Goal: Register for event/course

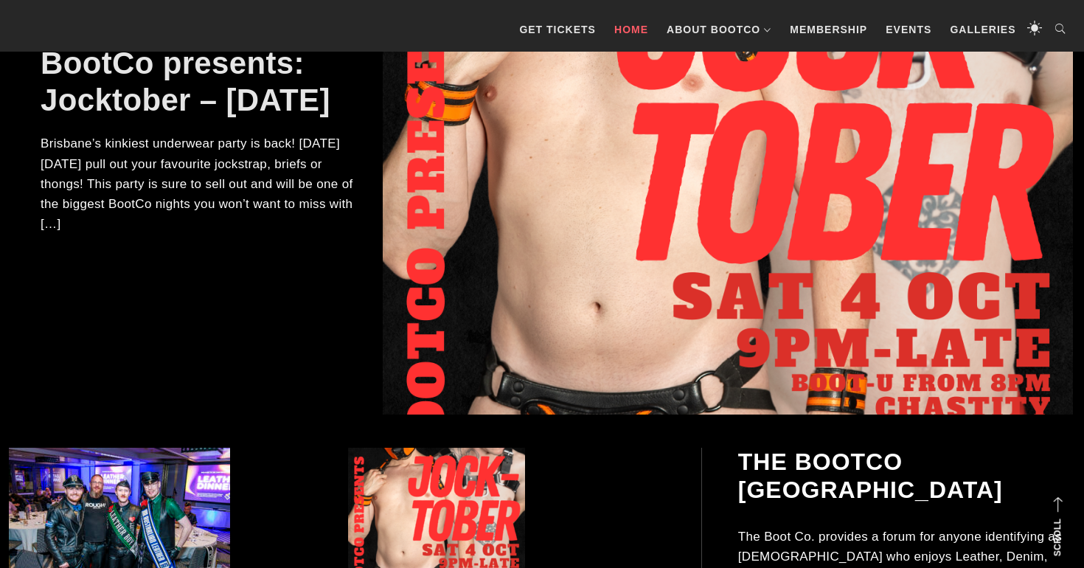
scroll to position [337, 0]
click at [540, 26] on link "GET TICKETS" at bounding box center [557, 29] width 91 height 44
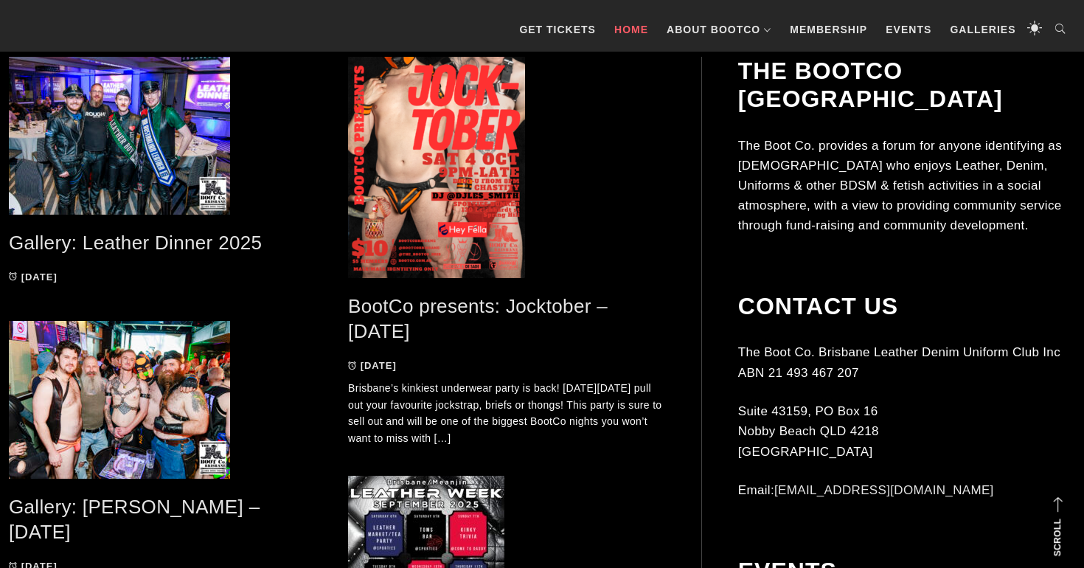
scroll to position [729, 0]
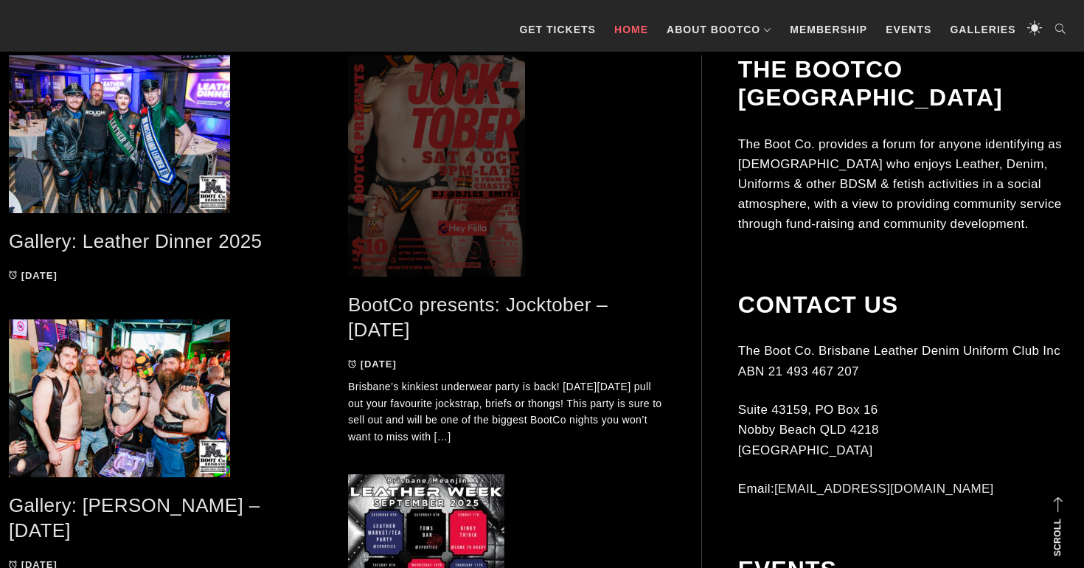
click at [478, 187] on span at bounding box center [506, 165] width 317 height 221
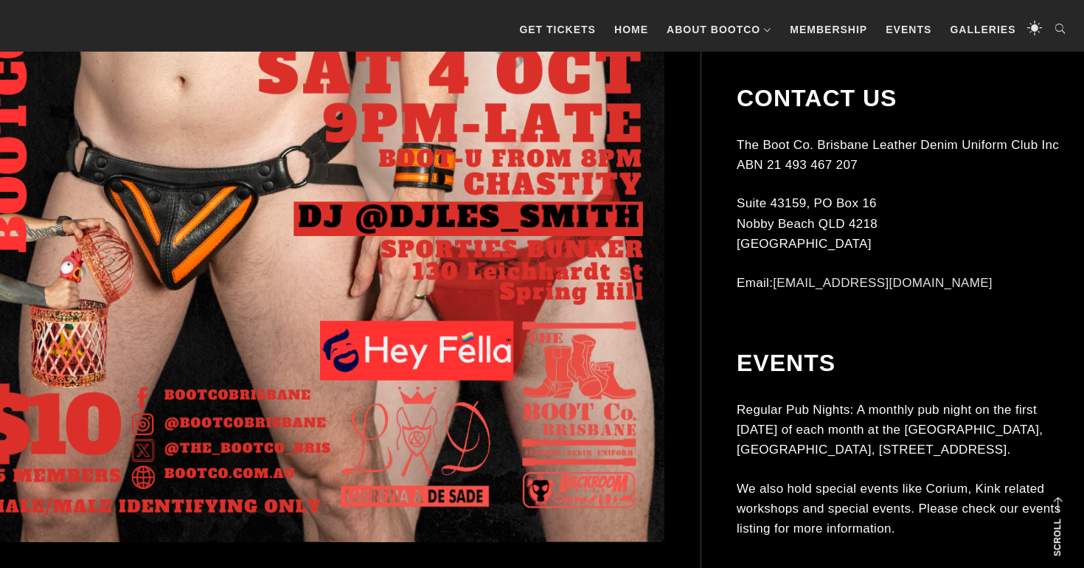
scroll to position [765, 0]
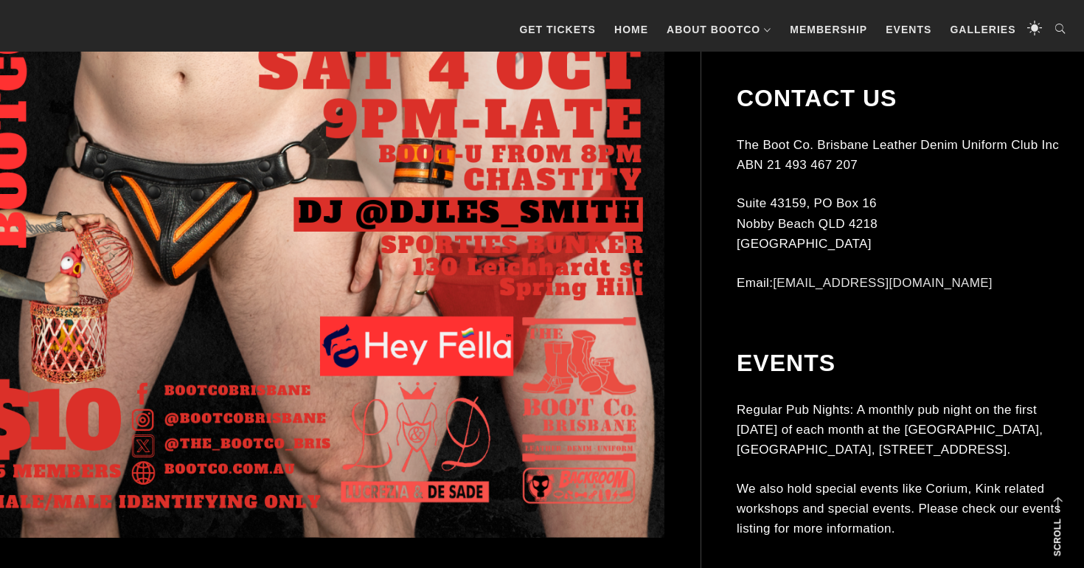
click at [271, 346] on img at bounding box center [314, 100] width 701 height 876
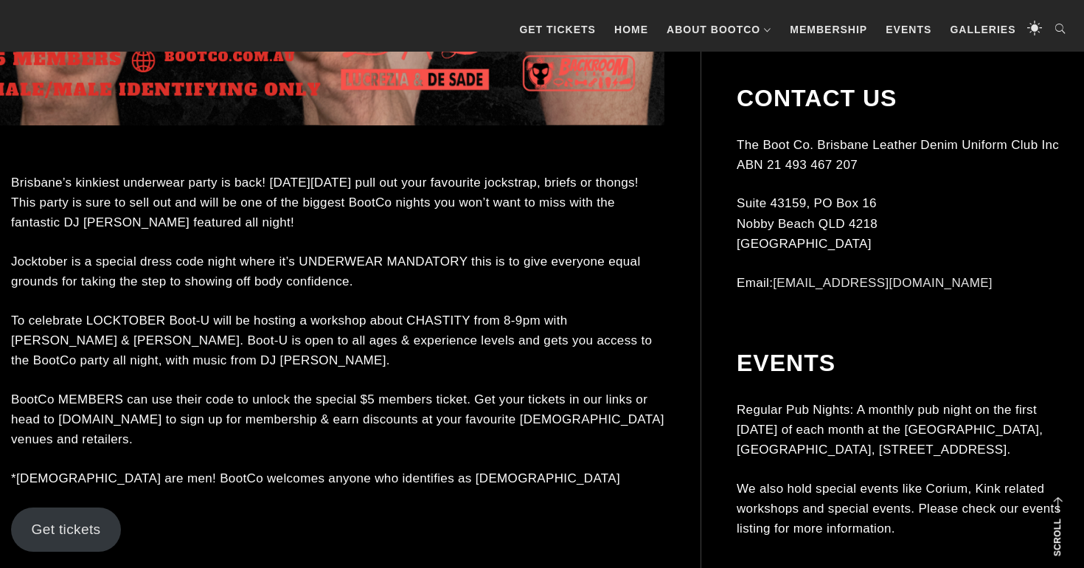
scroll to position [1180, 0]
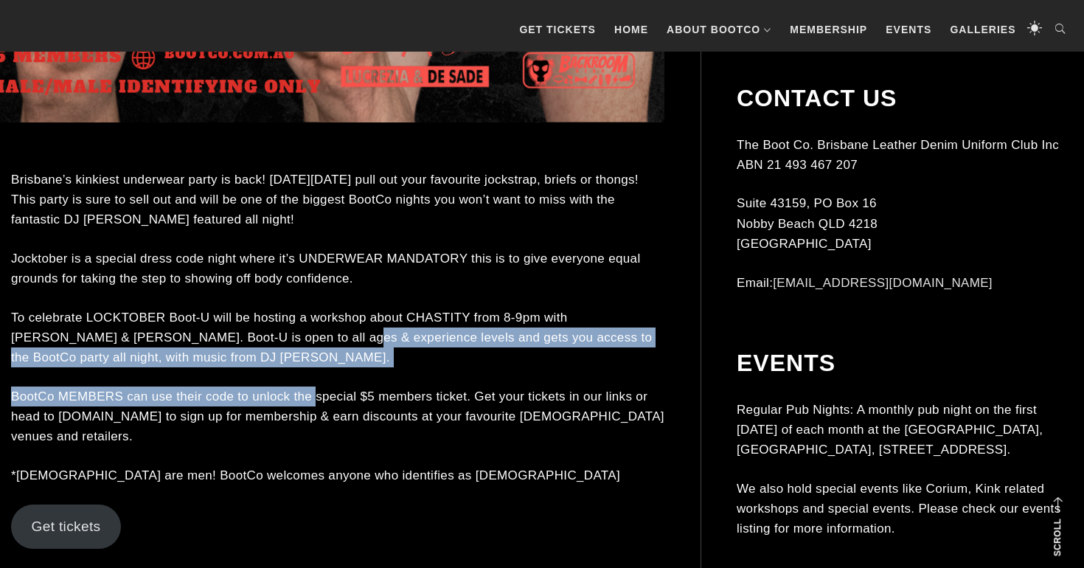
drag, startPoint x: 276, startPoint y: 346, endPoint x: 319, endPoint y: 401, distance: 69.9
click at [319, 401] on div "Brisbane’s kinkiest underwear party is back! [DATE][DATE] pull out your favouri…" at bounding box center [338, 369] width 654 height 398
click at [319, 401] on p "BootCo MEMBERS can use their code to unlock the special $5 members ticket. Get …" at bounding box center [338, 417] width 654 height 60
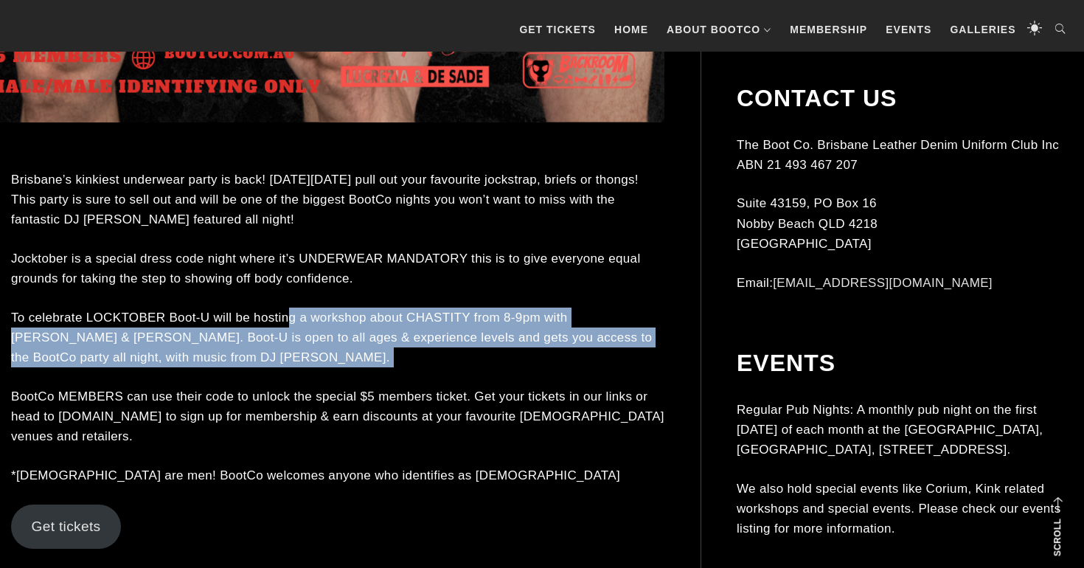
drag, startPoint x: 290, startPoint y: 322, endPoint x: 315, endPoint y: 387, distance: 68.9
click at [315, 387] on div "Brisbane’s kinkiest underwear party is back! [DATE][DATE] pull out your favouri…" at bounding box center [338, 369] width 654 height 398
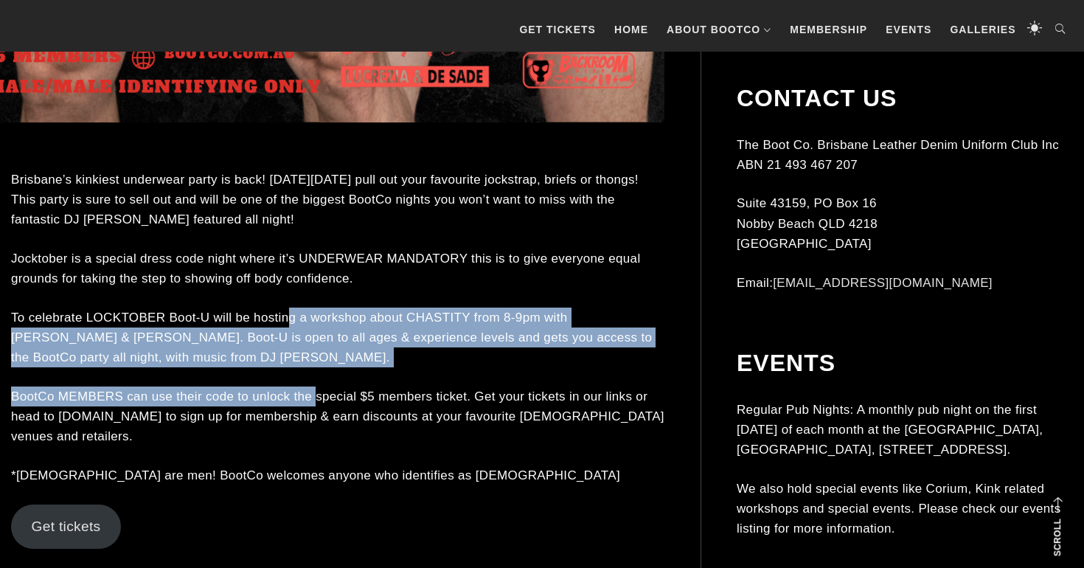
click at [315, 387] on p "BootCo MEMBERS can use their code to unlock the special $5 members ticket. Get …" at bounding box center [338, 417] width 654 height 60
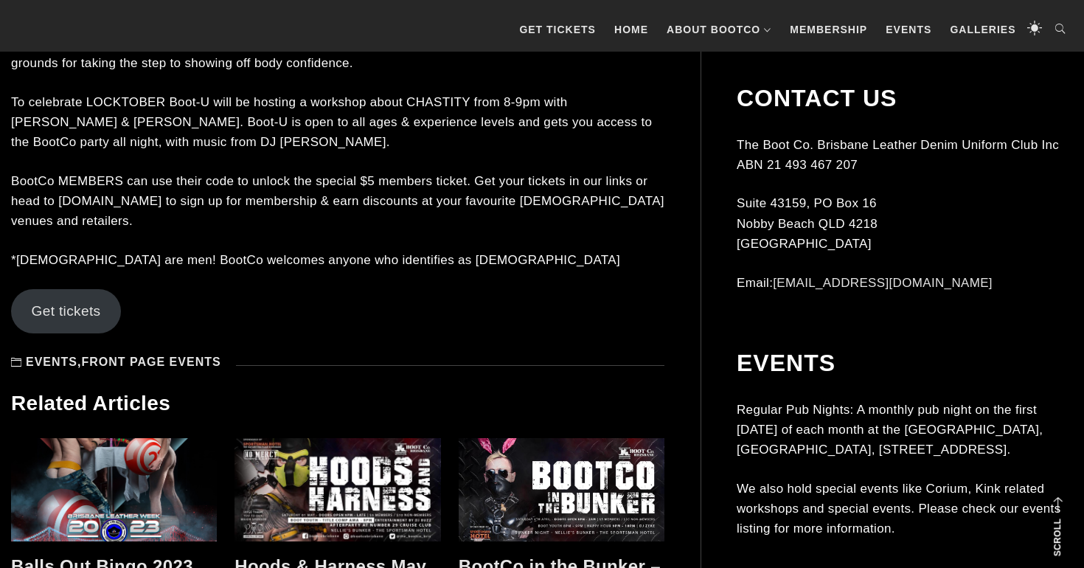
scroll to position [1398, 0]
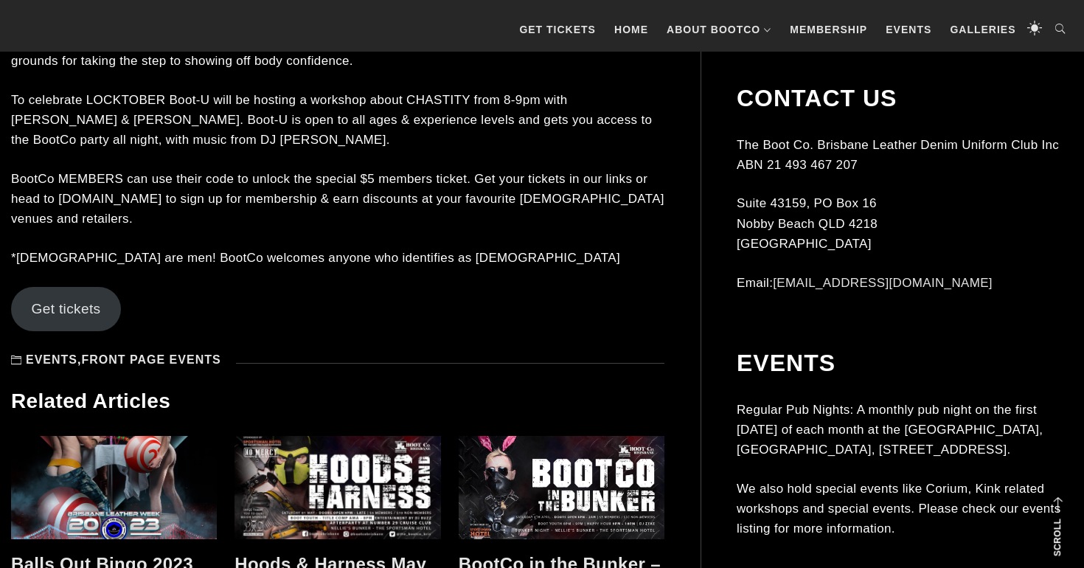
click at [59, 296] on link "Get tickets" at bounding box center [66, 309] width 110 height 44
